Goal: Download file/media

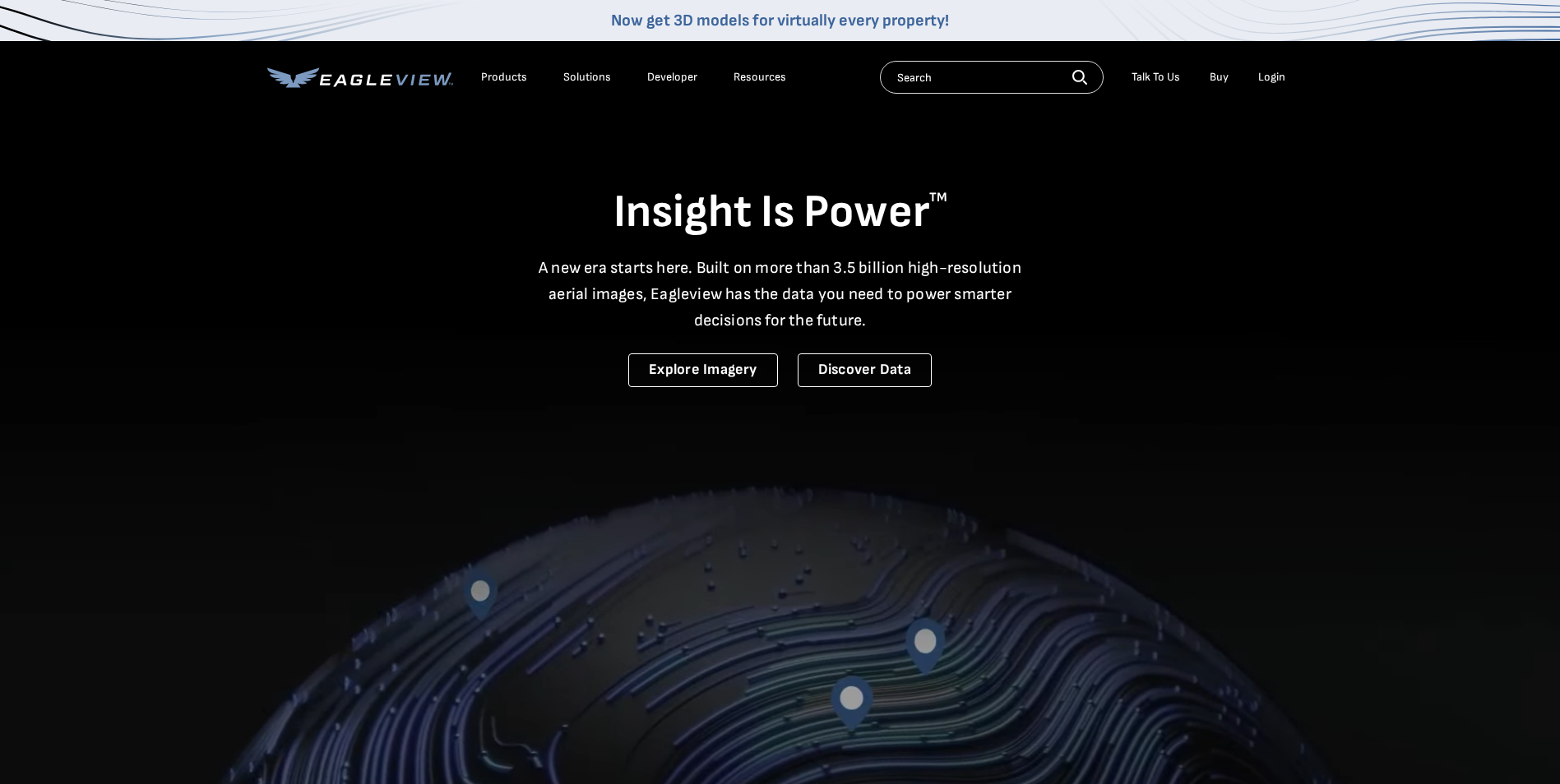
click at [1274, 75] on div "Login" at bounding box center [1272, 76] width 27 height 15
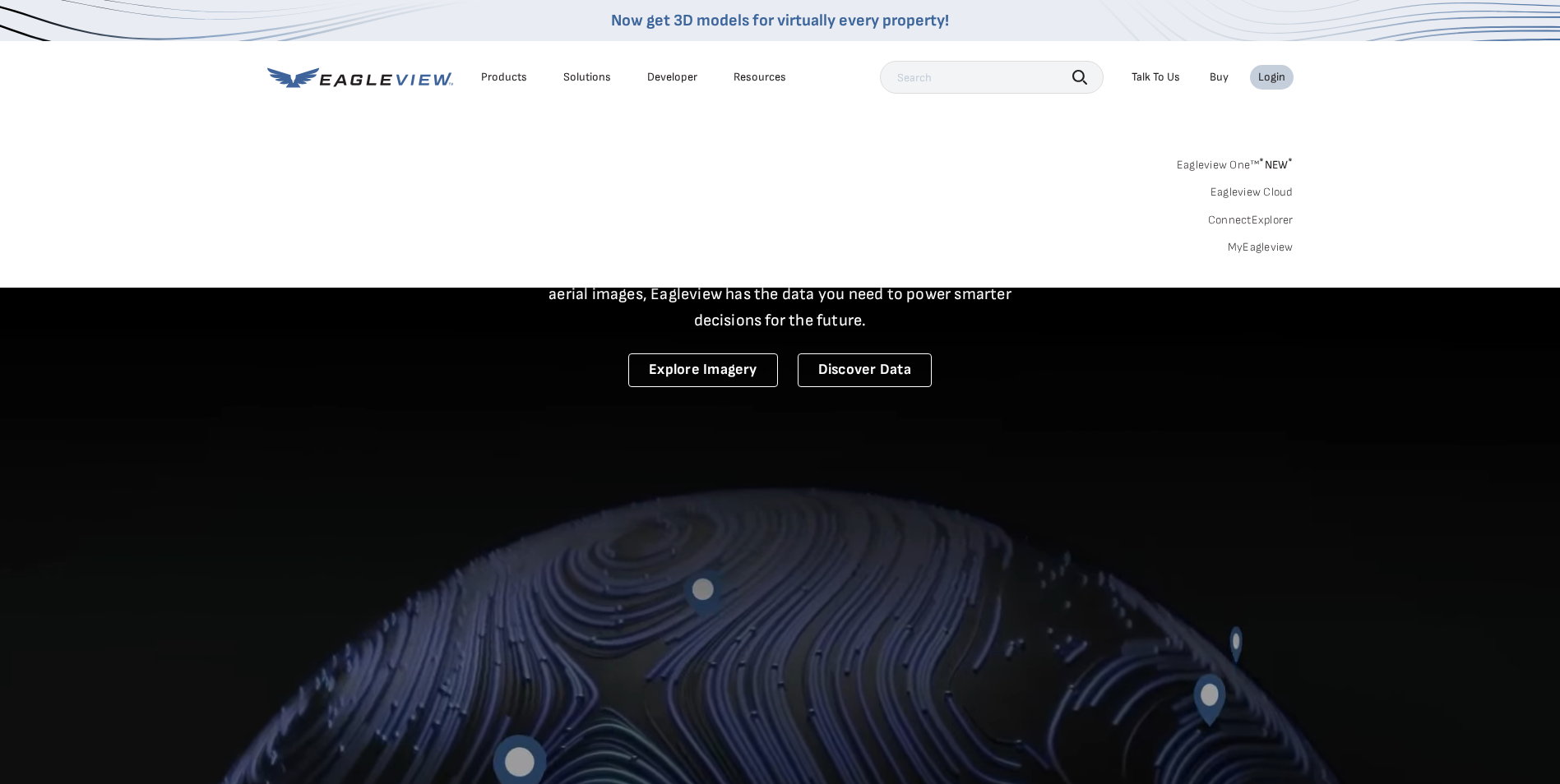
click at [1260, 250] on link "MyEagleview" at bounding box center [1261, 247] width 66 height 15
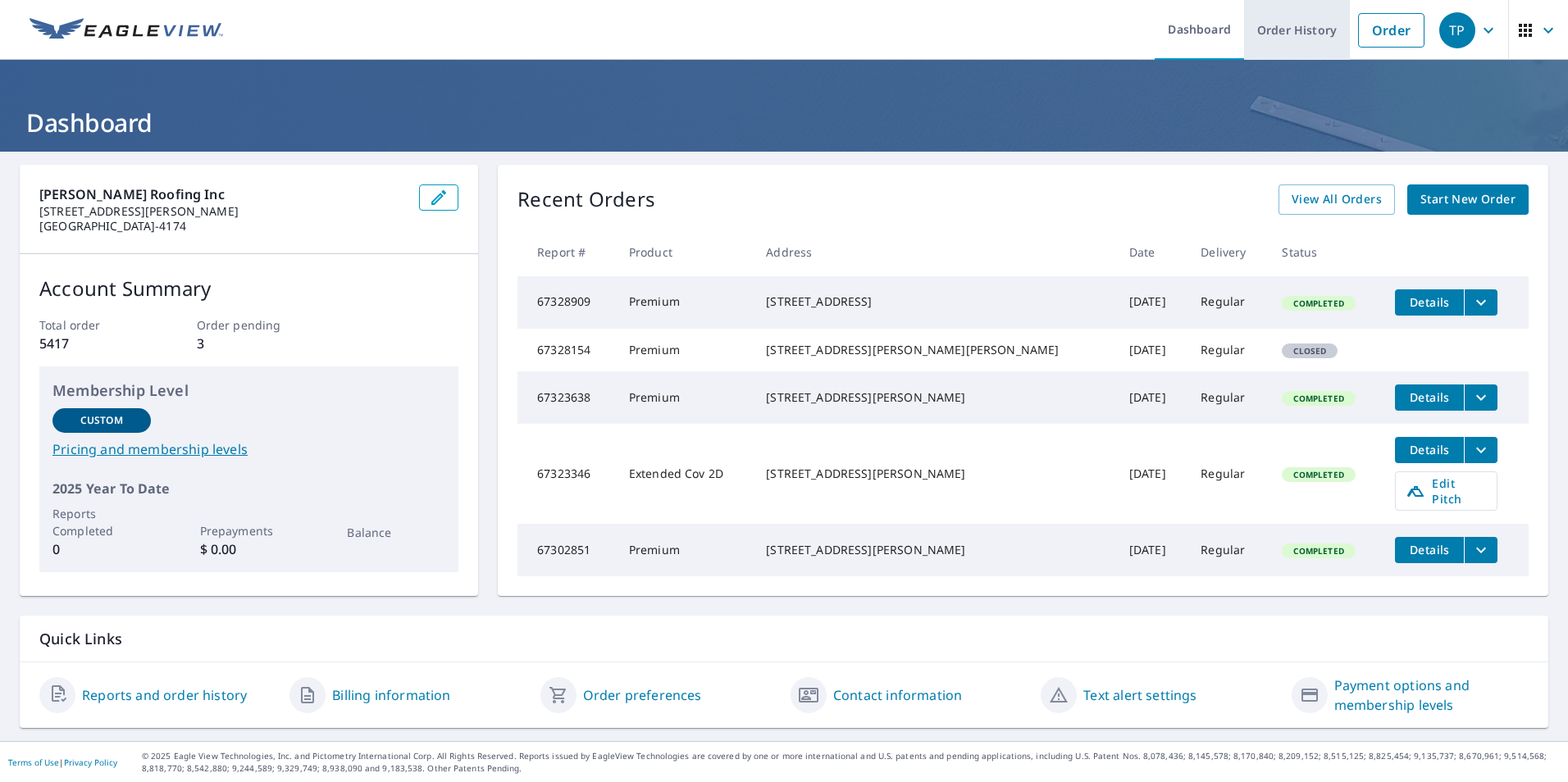
click at [1286, 32] on link "Order History" at bounding box center [1298, 30] width 106 height 60
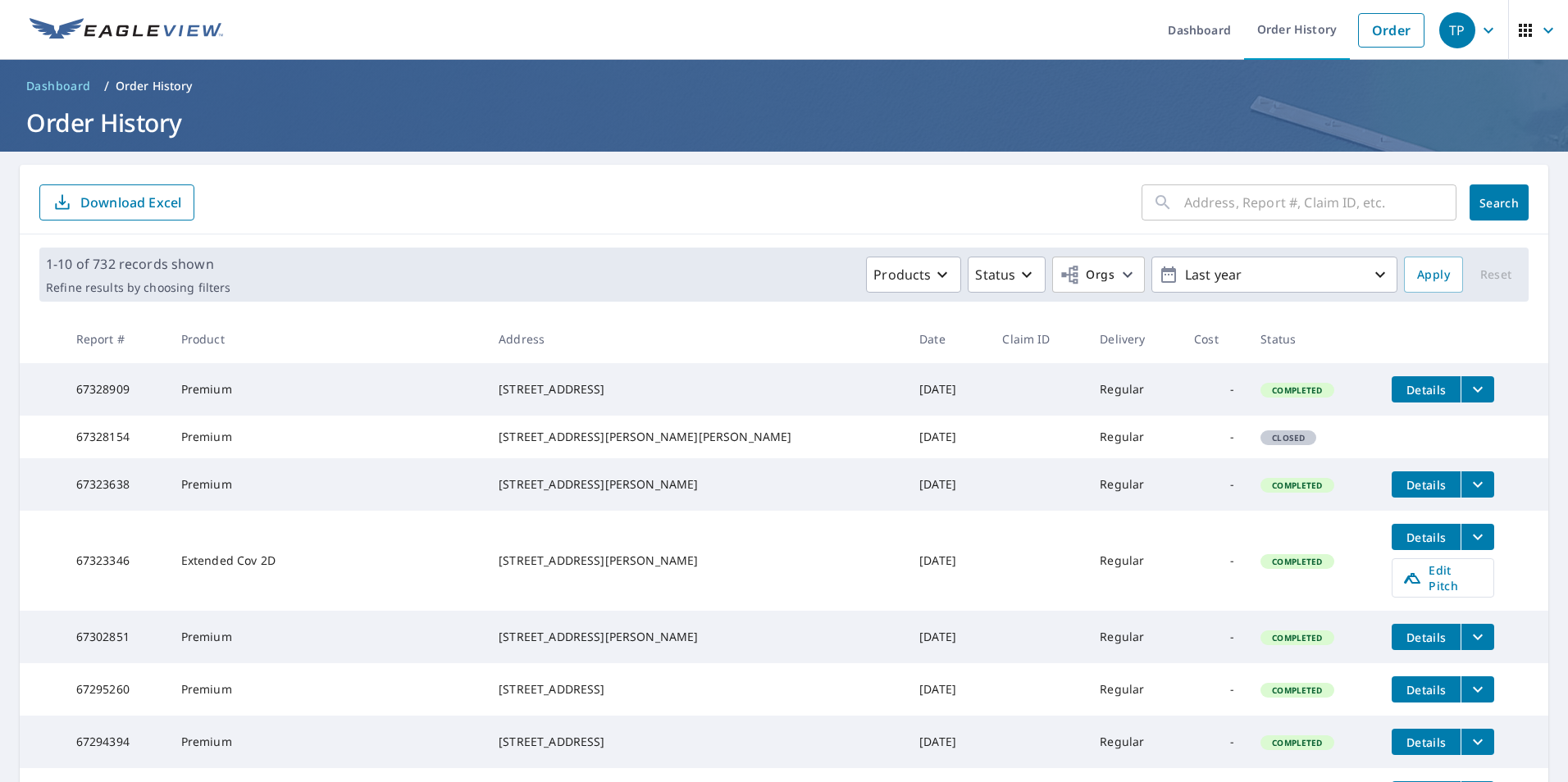
click at [1167, 206] on div "​" at bounding box center [1299, 203] width 315 height 36
type input "75 [GEOGRAPHIC_DATA]"
click at [1496, 202] on span "Search" at bounding box center [1499, 203] width 33 height 15
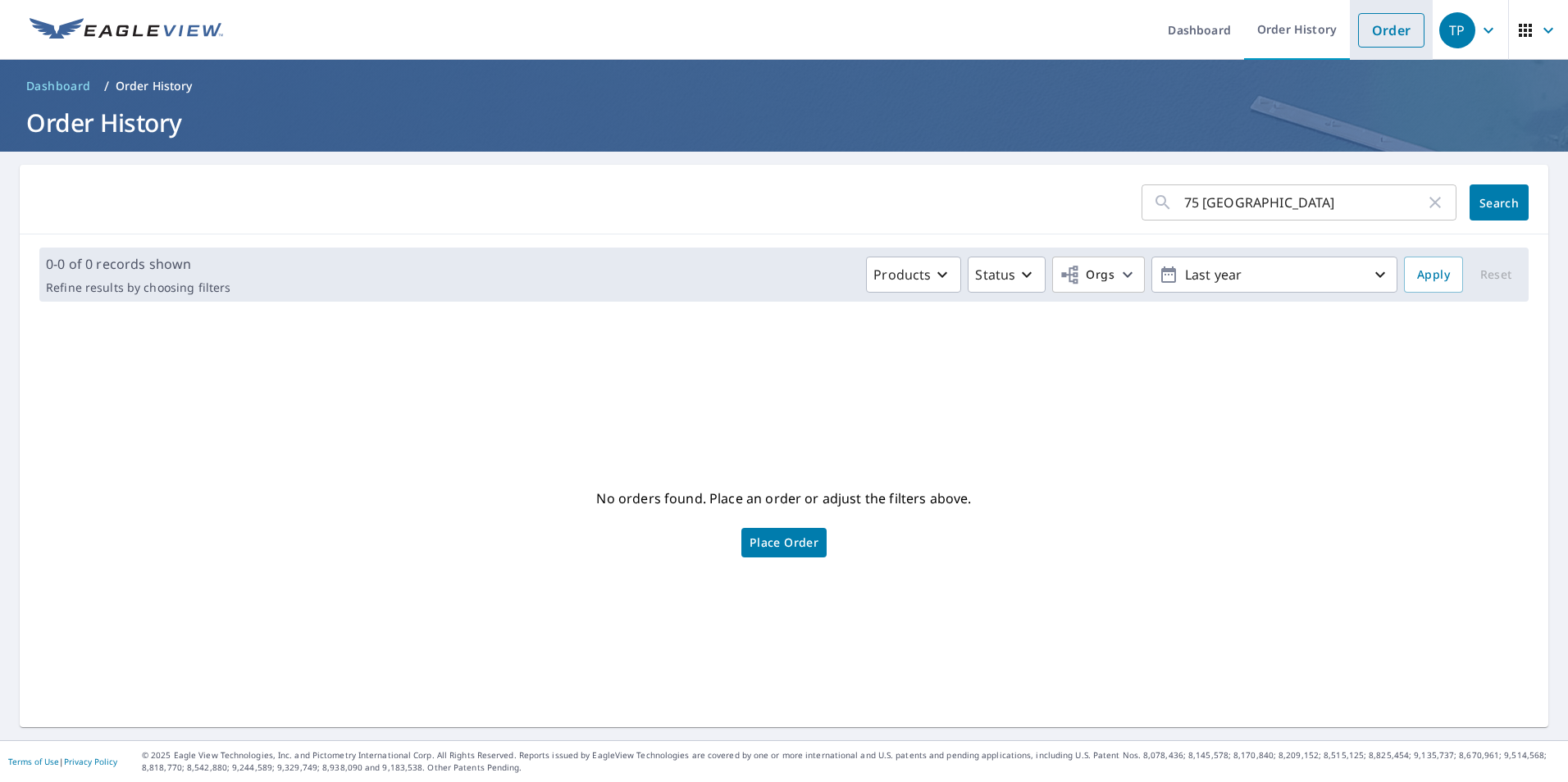
click at [1370, 22] on link "Order" at bounding box center [1392, 30] width 67 height 34
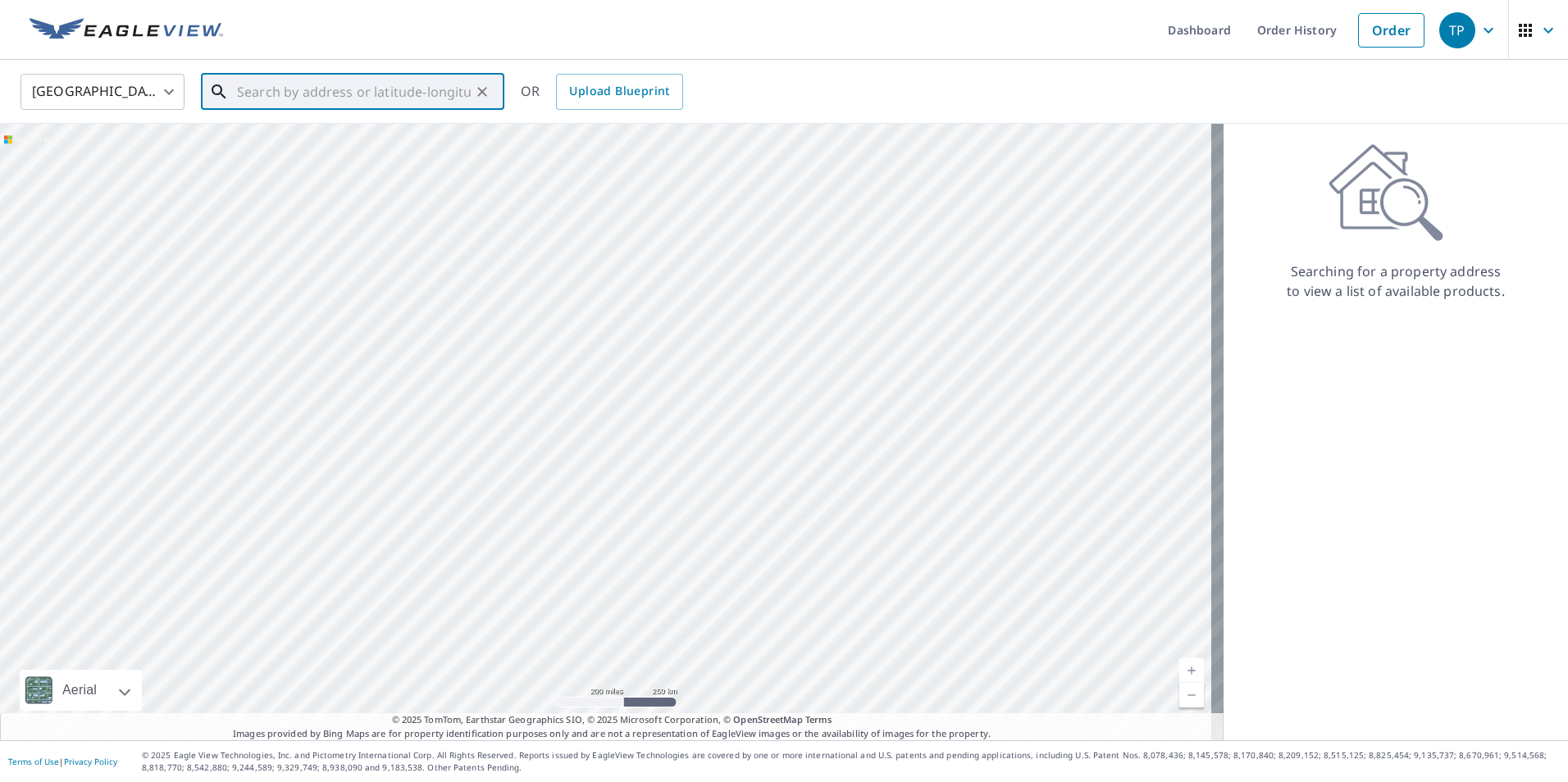
click at [267, 95] on input "text" at bounding box center [353, 92] width 234 height 46
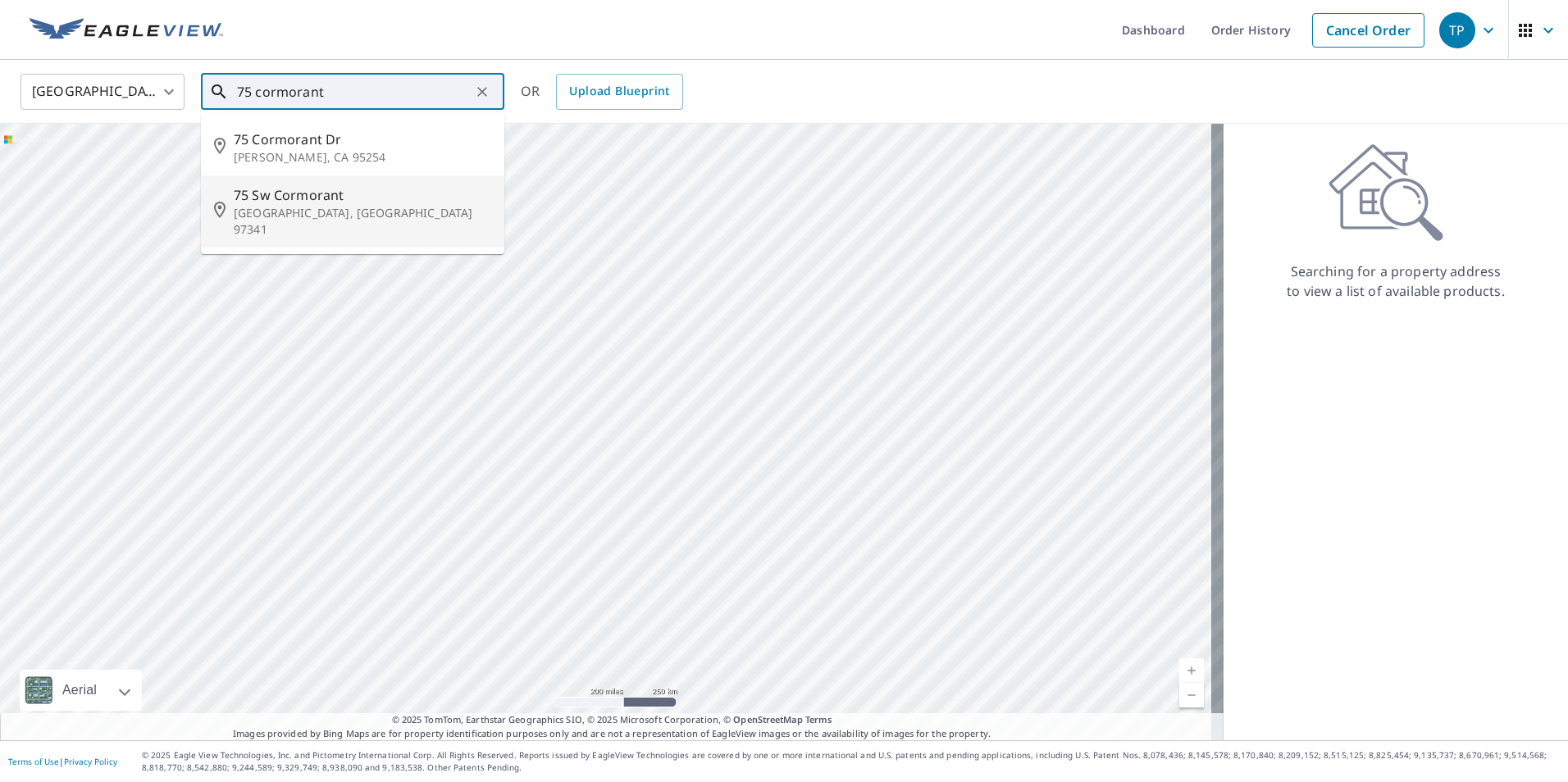
click at [287, 209] on p "[GEOGRAPHIC_DATA], [GEOGRAPHIC_DATA] 97341" at bounding box center [362, 222] width 258 height 33
type input "[STREET_ADDRESS]"
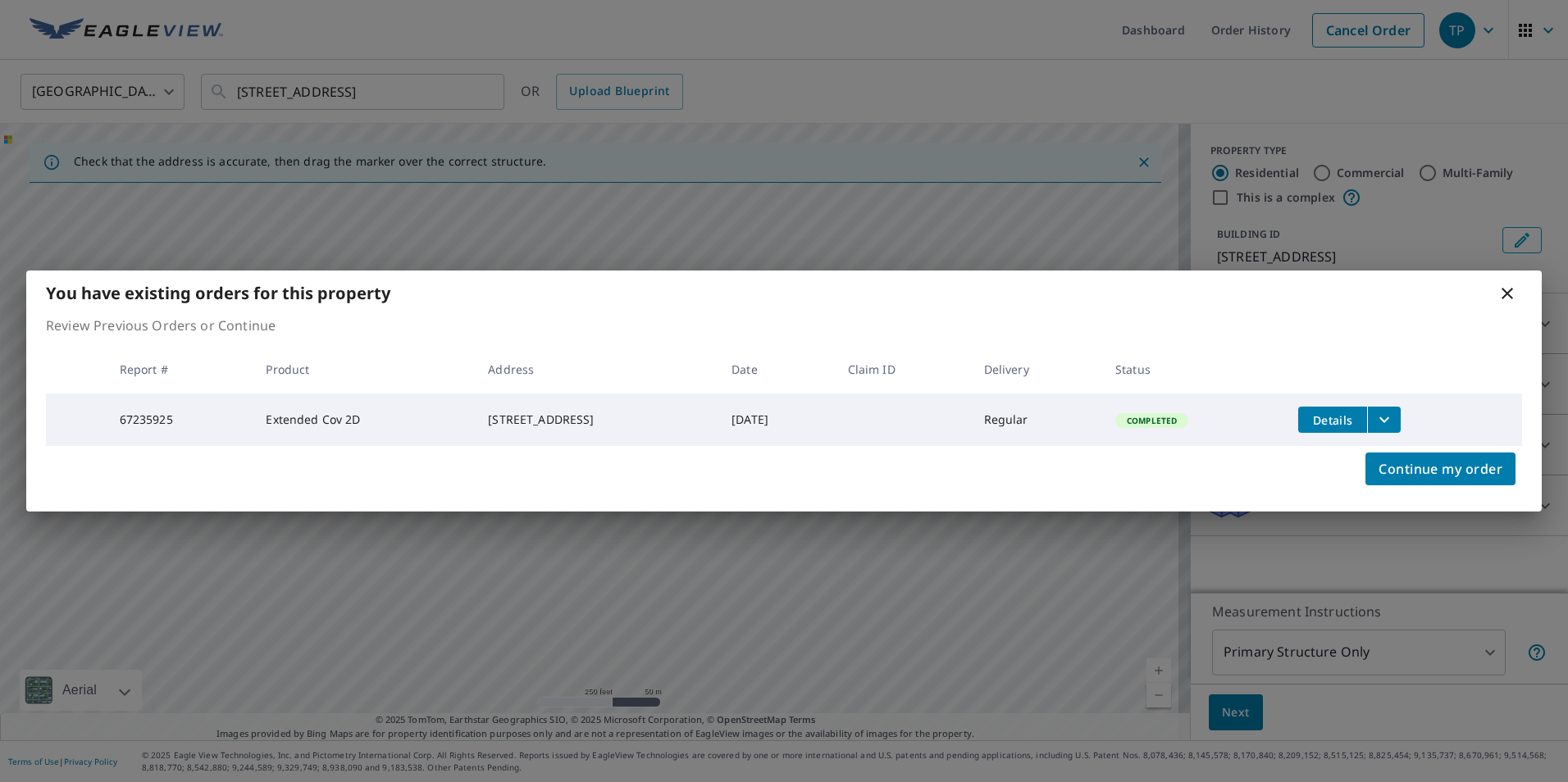
click at [1357, 416] on span "Details" at bounding box center [1332, 420] width 49 height 15
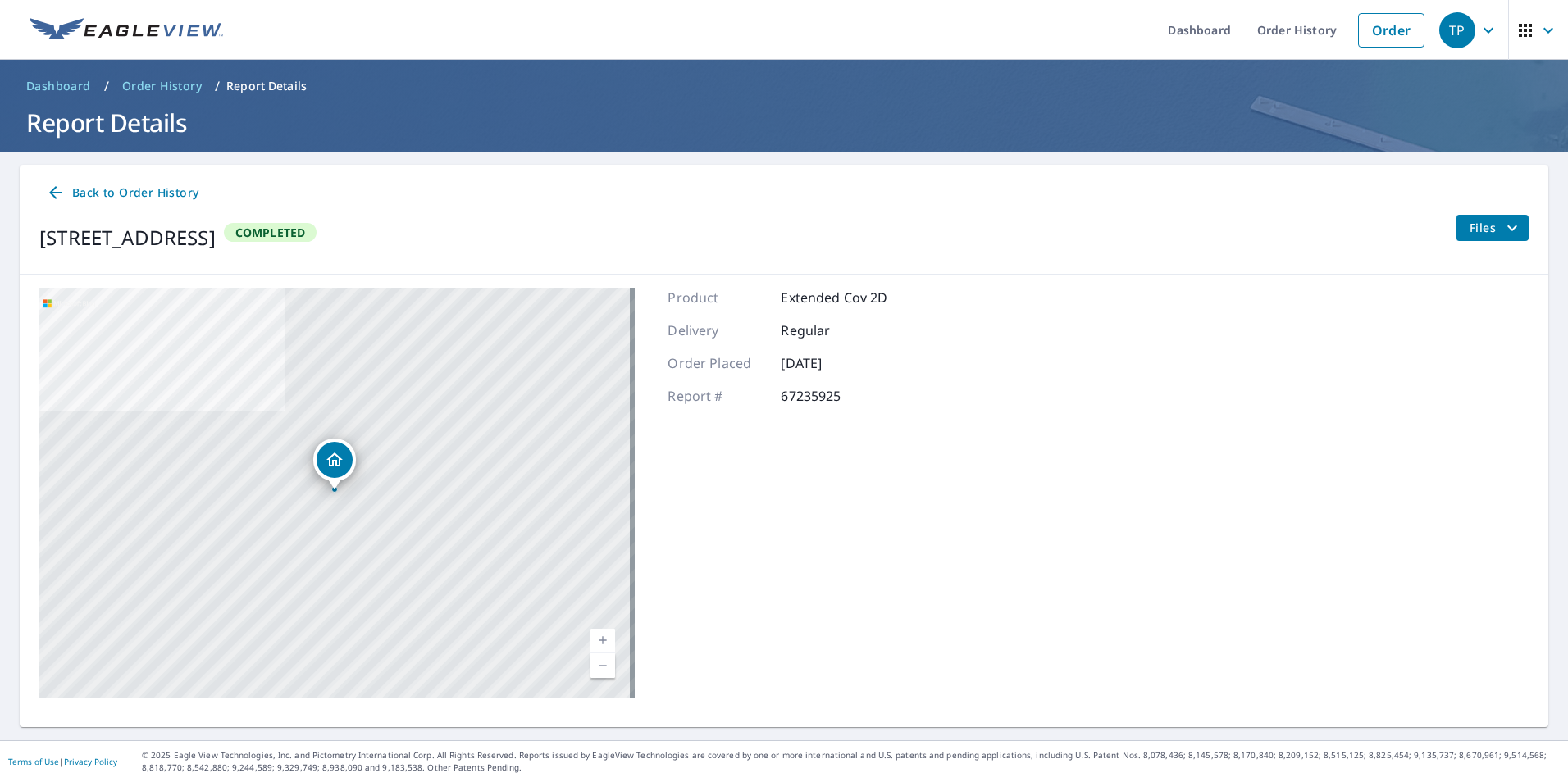
click at [1470, 225] on span "Files" at bounding box center [1495, 228] width 52 height 20
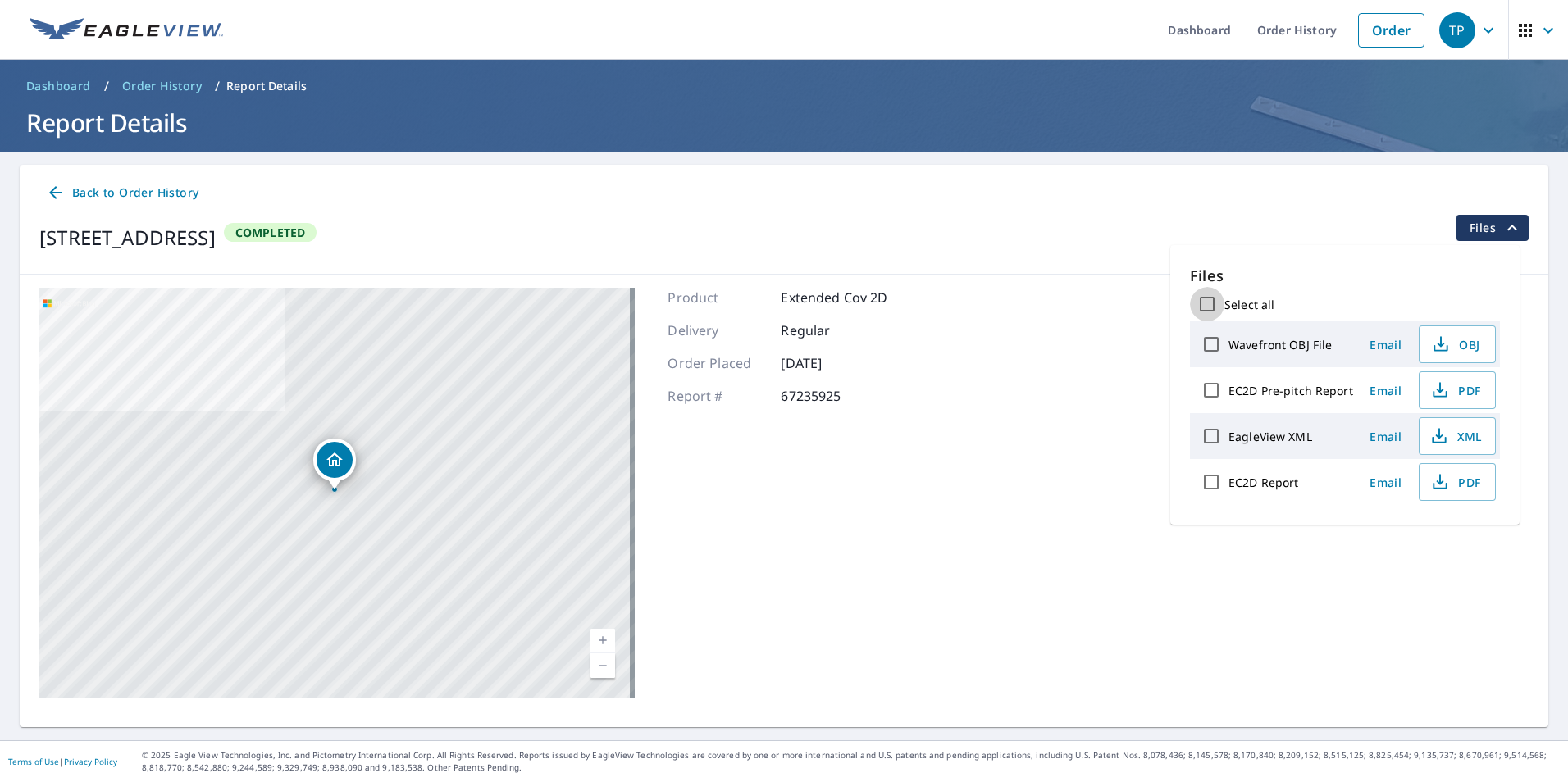
click at [1207, 301] on input "Select all" at bounding box center [1207, 304] width 34 height 34
checkbox input "true"
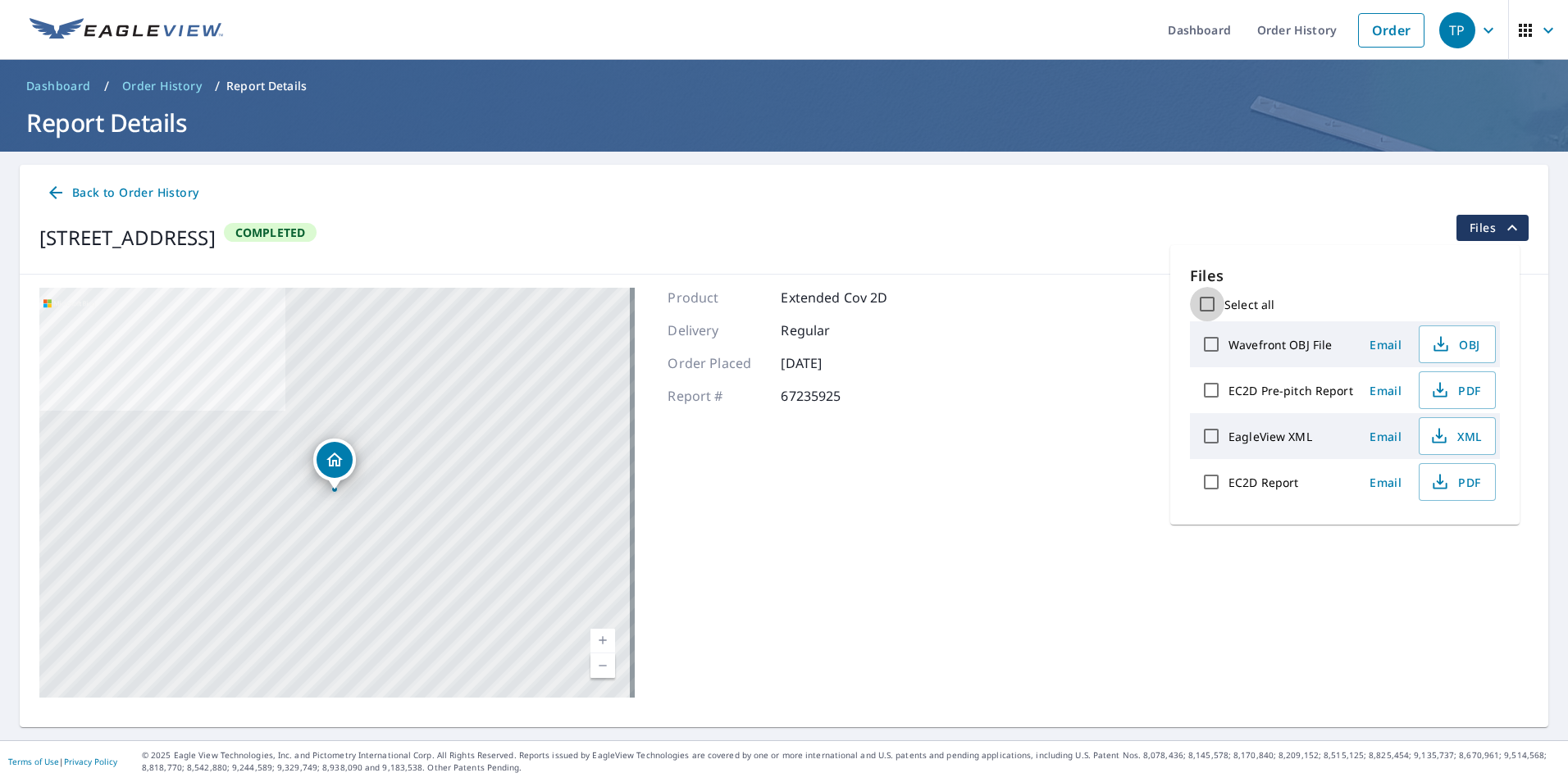
checkbox input "true"
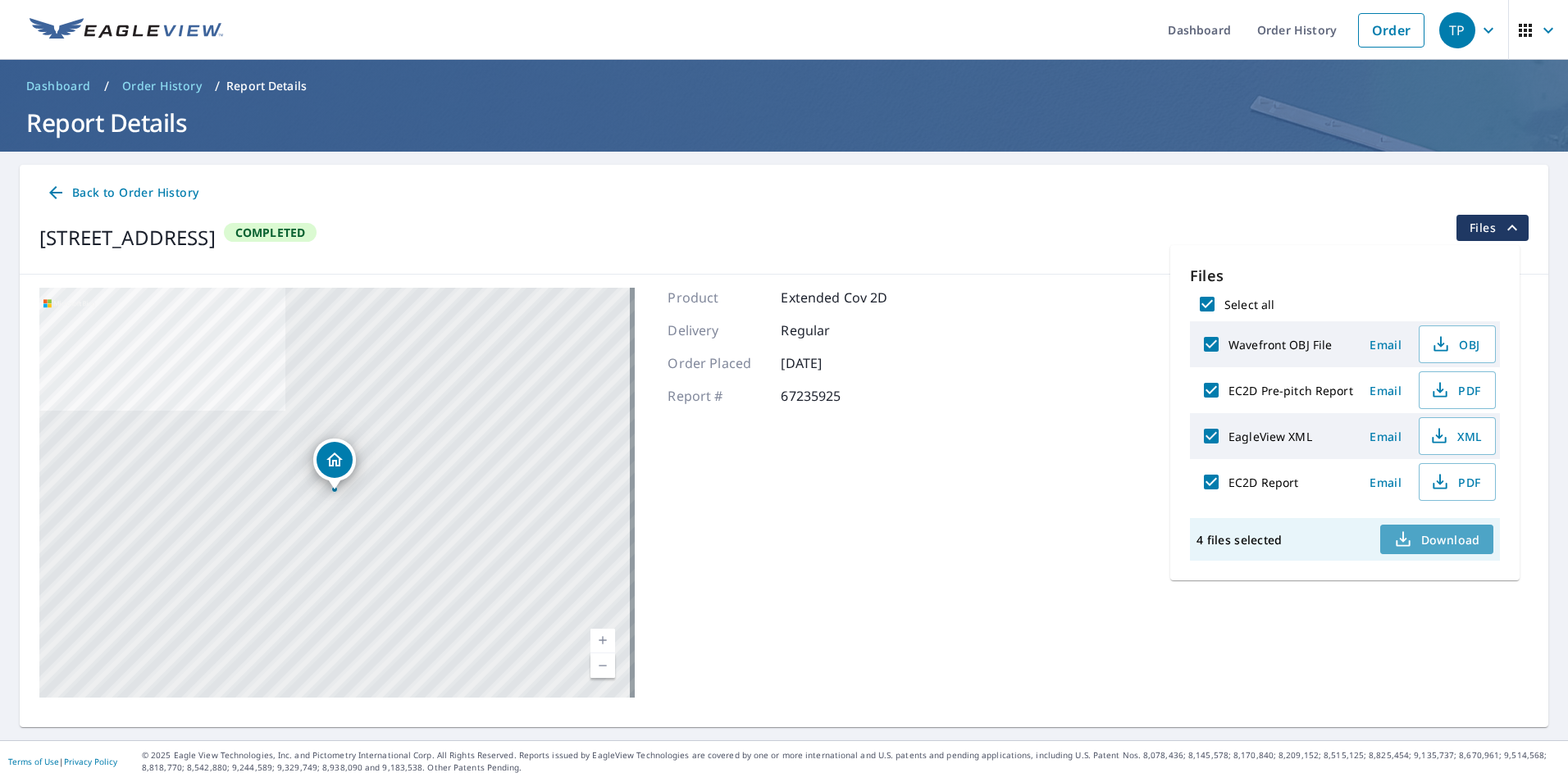
click at [1478, 536] on button "Download" at bounding box center [1437, 539] width 113 height 29
